Goal: Task Accomplishment & Management: Use online tool/utility

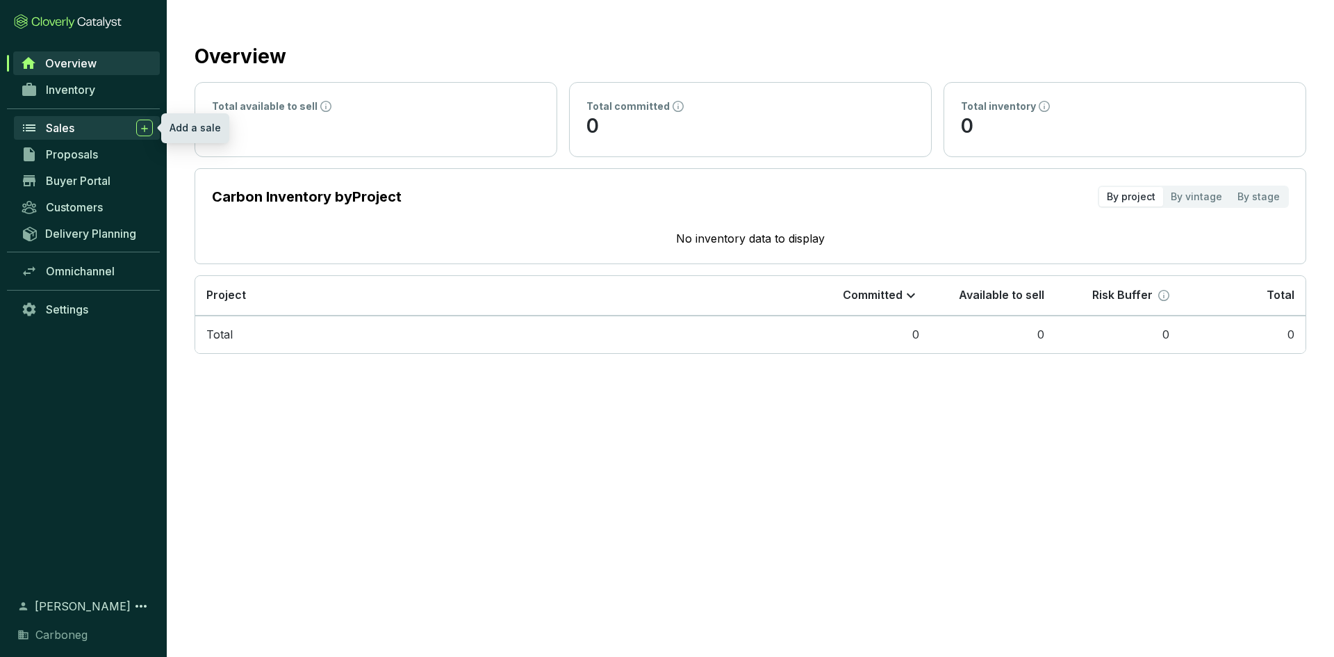
click at [87, 125] on div "Sales" at bounding box center [99, 128] width 107 height 17
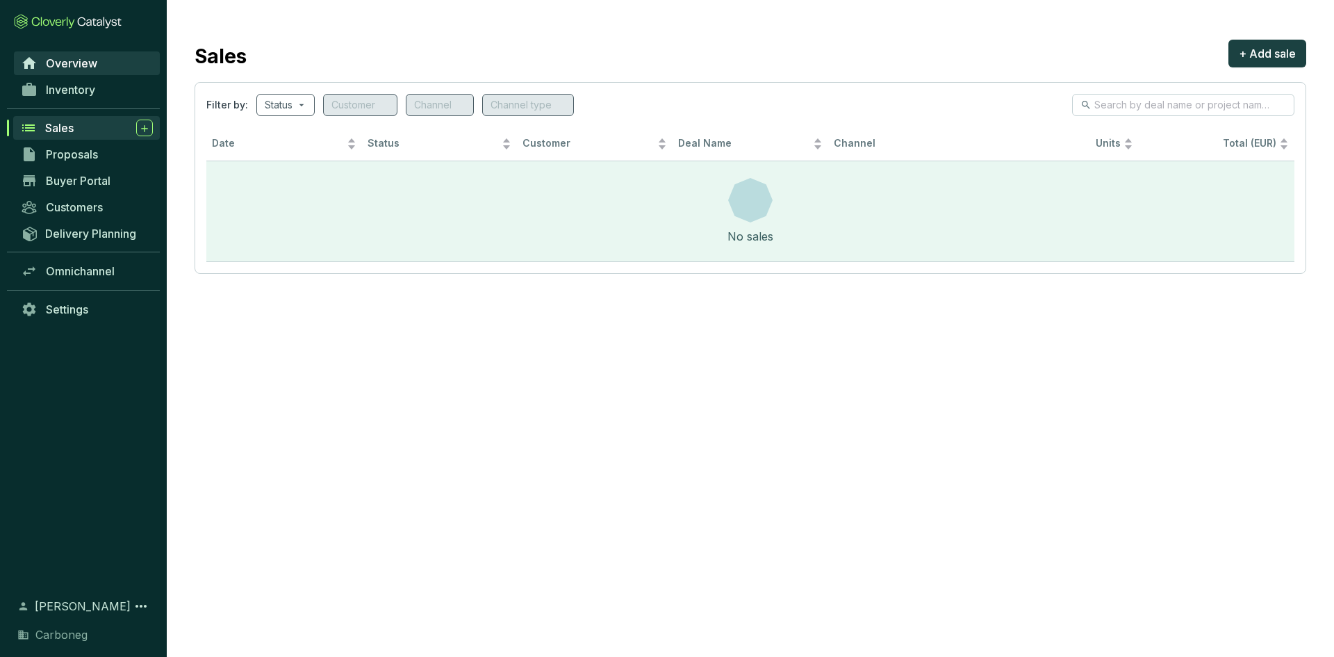
click at [74, 57] on span "Overview" at bounding box center [71, 63] width 51 height 14
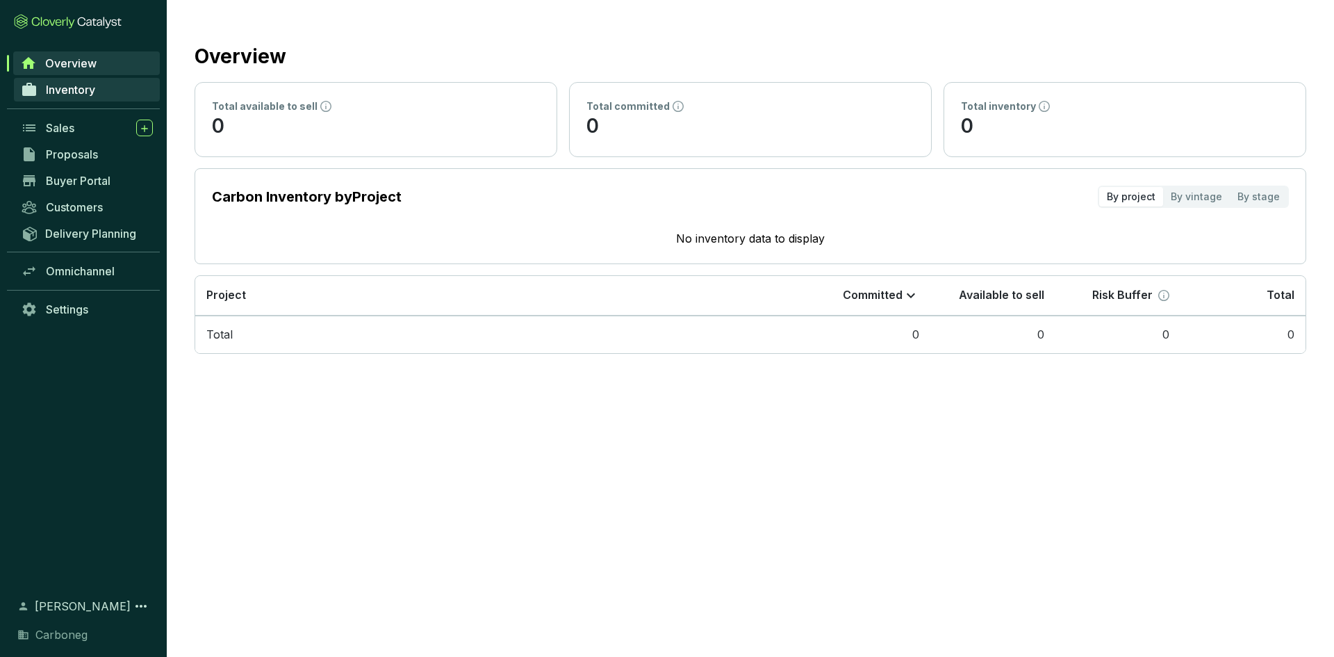
click at [92, 92] on span "Inventory" at bounding box center [70, 90] width 49 height 14
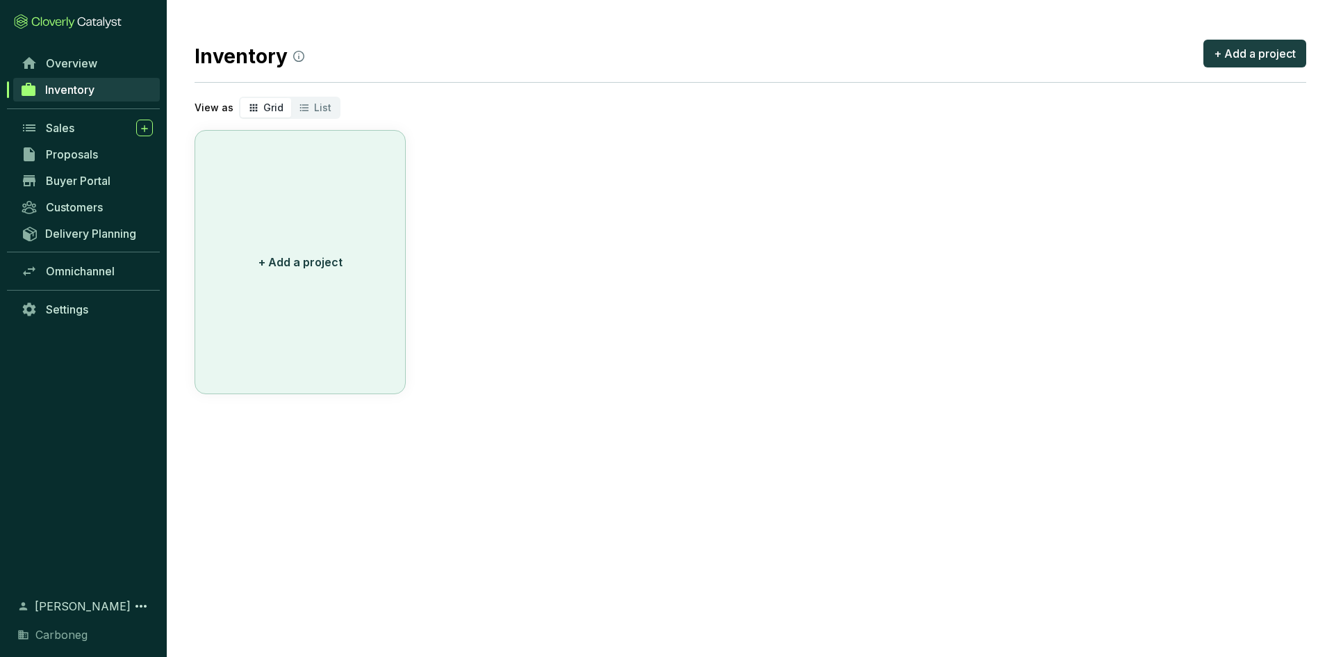
click at [287, 264] on p "+ Add a project" at bounding box center [301, 262] width 84 height 17
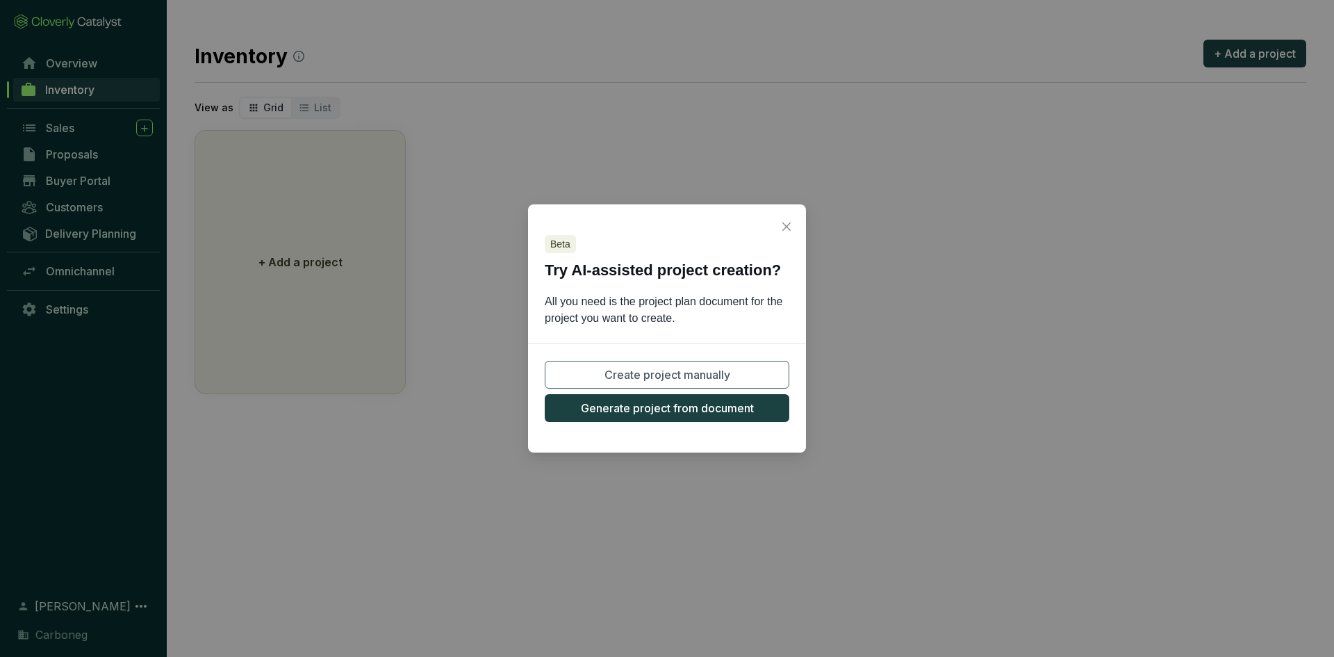
drag, startPoint x: 857, startPoint y: 281, endPoint x: 821, endPoint y: 243, distance: 52.1
click at [858, 279] on div "Beta Try AI-assisted project creation? All you need is the project plan documen…" at bounding box center [667, 328] width 1334 height 657
